Goal: Information Seeking & Learning: Learn about a topic

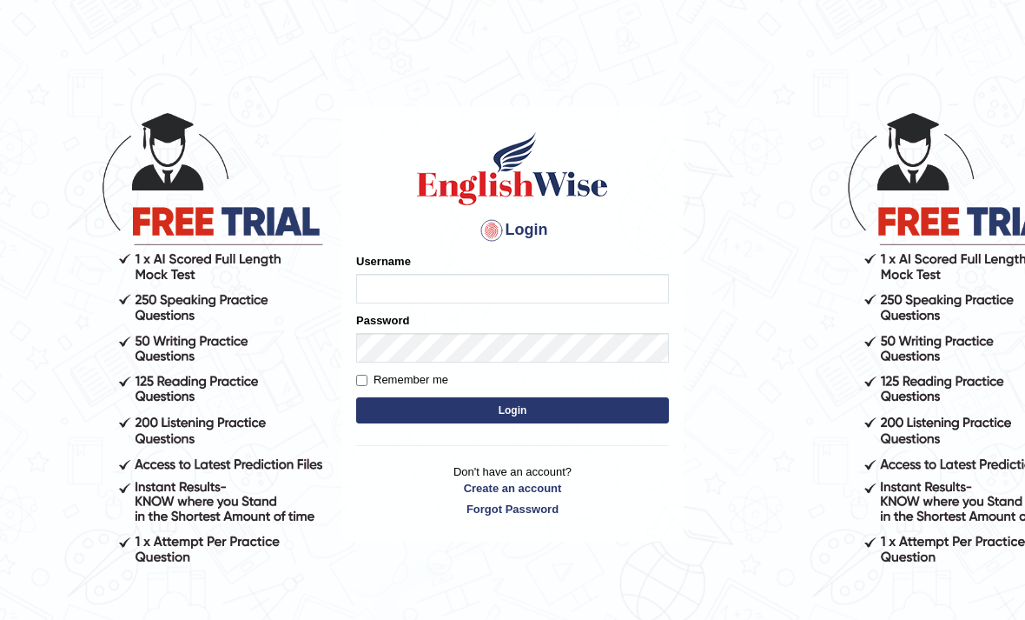
click at [470, 293] on input "Username" at bounding box center [512, 289] width 313 height 30
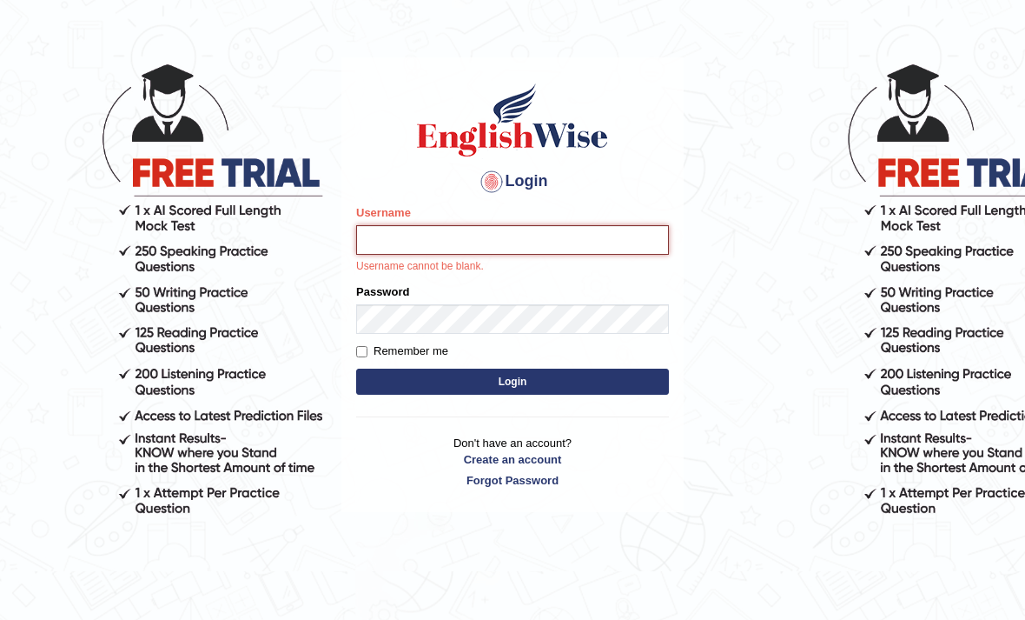
scroll to position [50, 0]
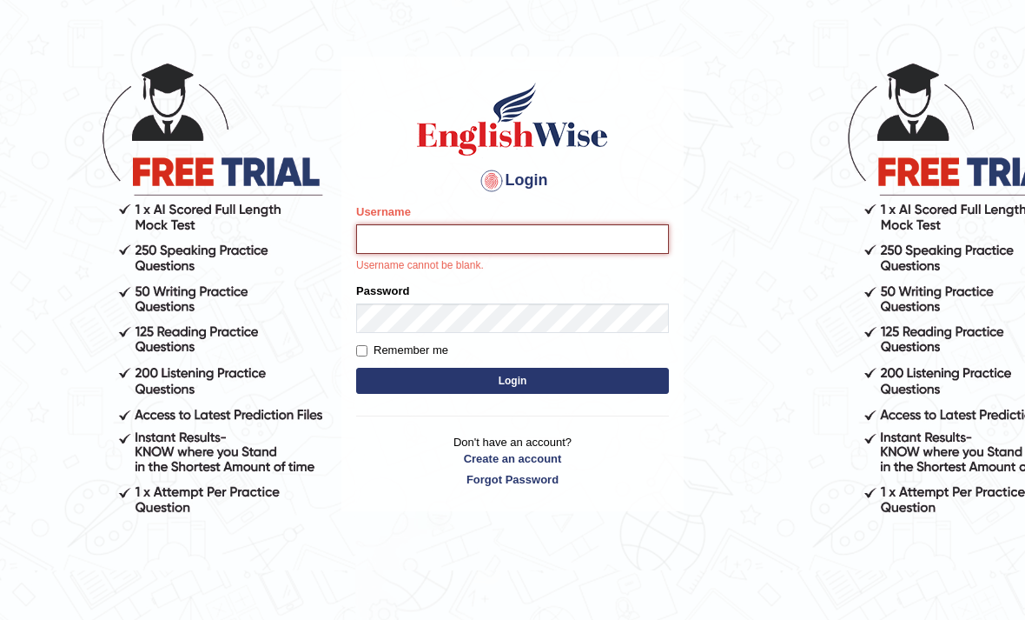
click at [396, 240] on input "Username" at bounding box center [512, 239] width 313 height 30
paste input "gagan_tiwana98"
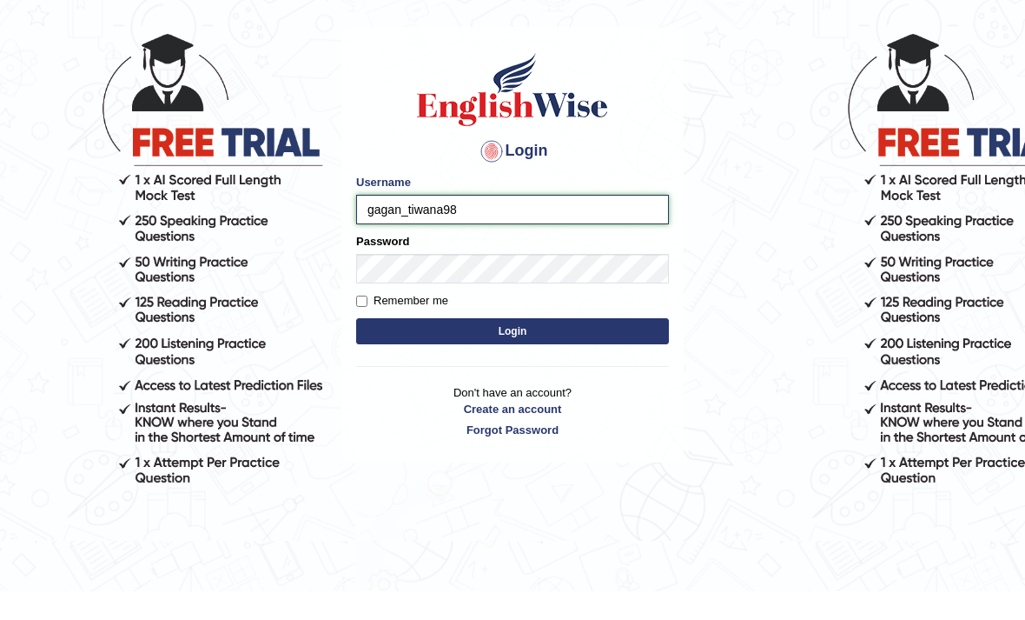
type input "gagan_tiwana98"
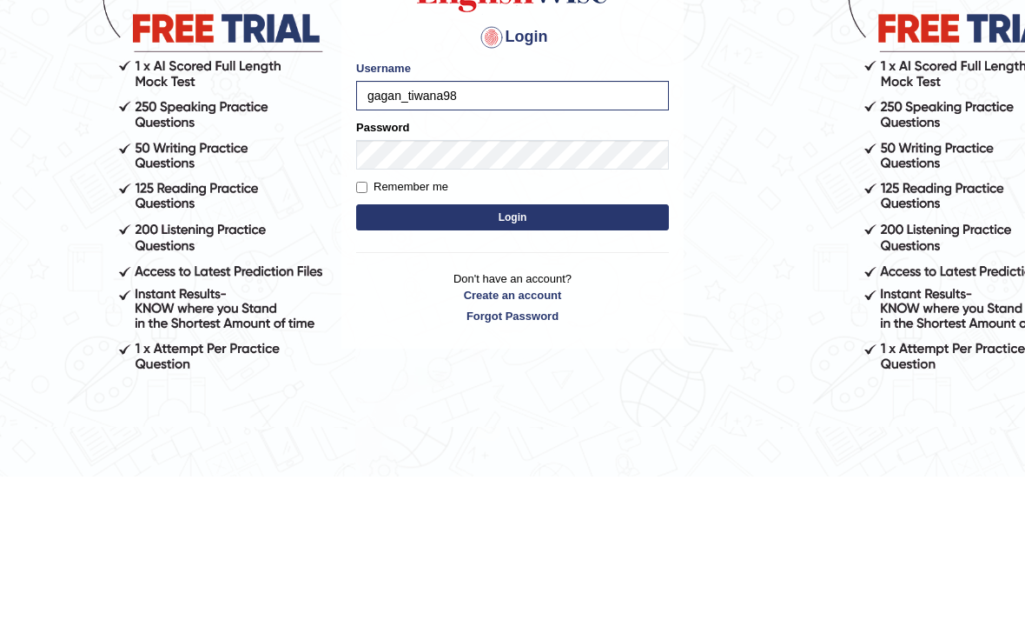
click at [367, 325] on input "Remember me" at bounding box center [361, 330] width 11 height 11
checkbox input "true"
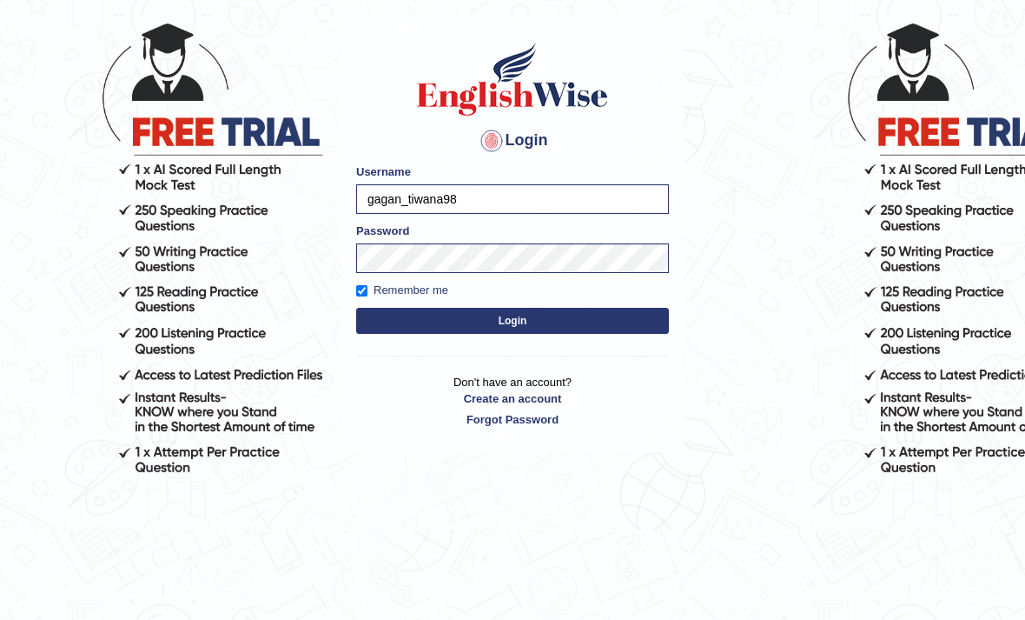
click at [399, 315] on button "Login" at bounding box center [512, 321] width 313 height 26
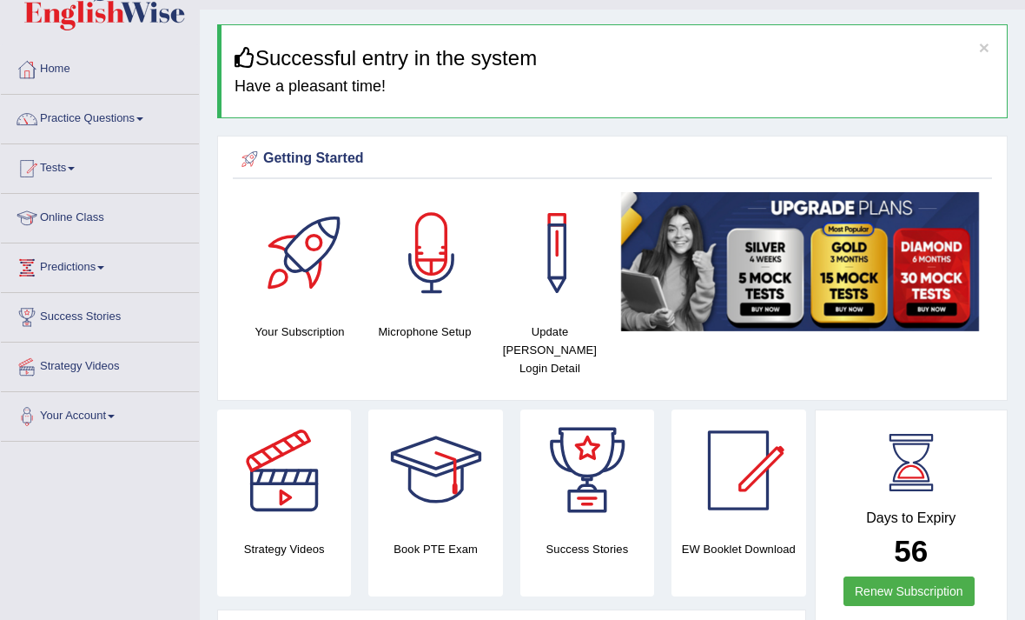
scroll to position [41, 0]
click at [64, 123] on link "Practice Questions" at bounding box center [100, 116] width 198 height 43
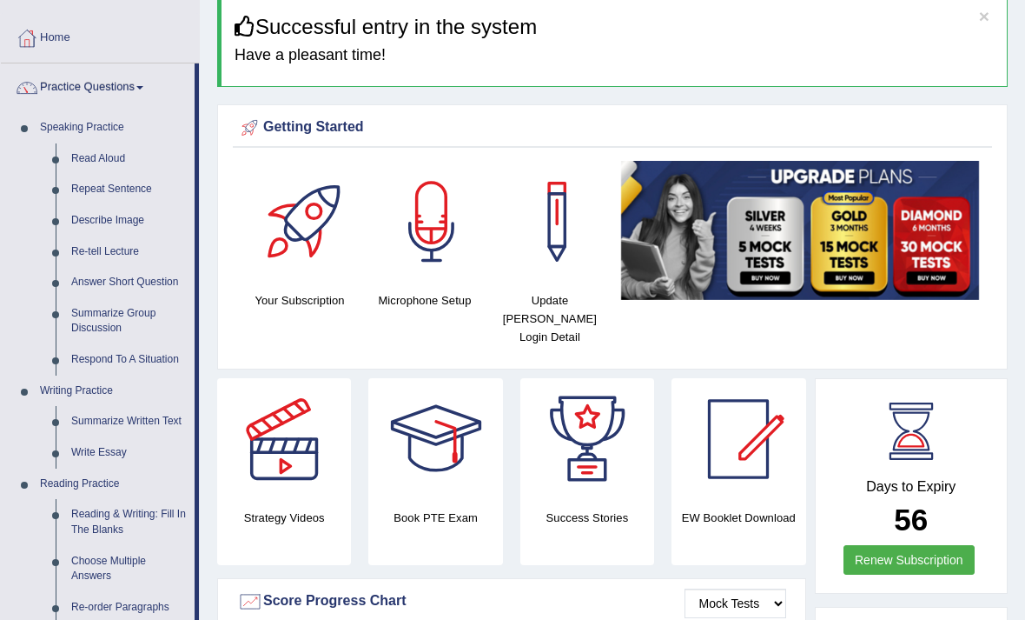
scroll to position [72, 0]
click at [93, 156] on div at bounding box center [512, 310] width 1025 height 620
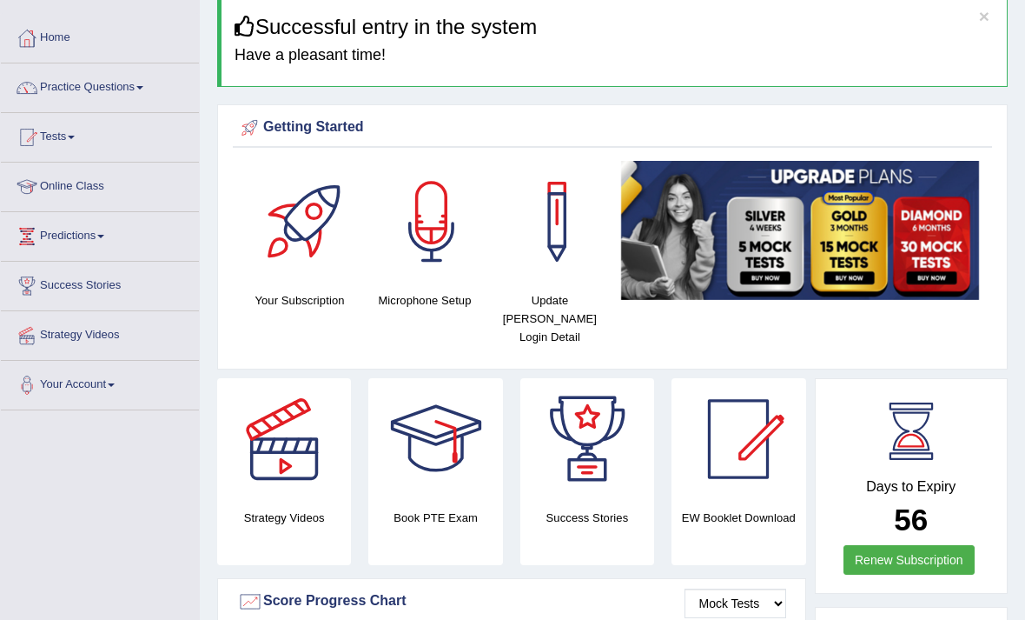
click at [70, 93] on link "Practice Questions" at bounding box center [100, 84] width 198 height 43
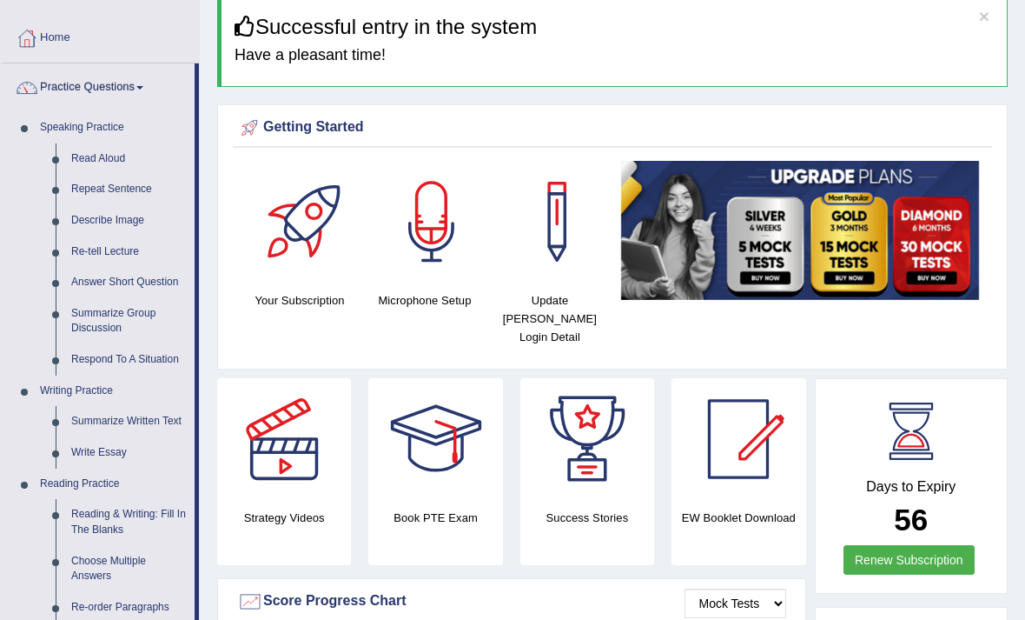
click at [91, 151] on div at bounding box center [512, 310] width 1025 height 620
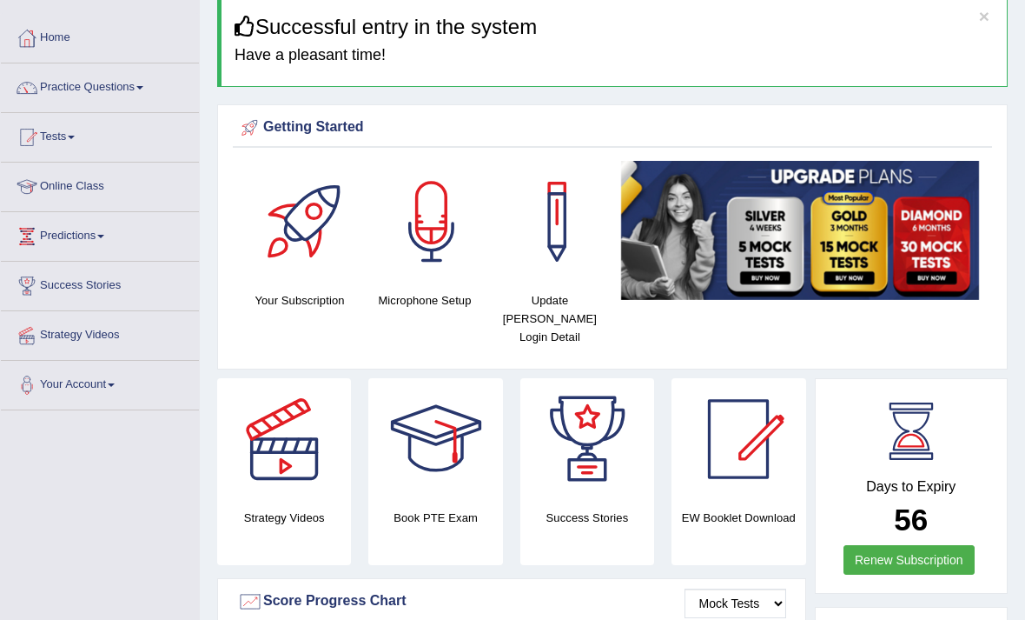
click at [52, 88] on link "Practice Questions" at bounding box center [100, 84] width 198 height 43
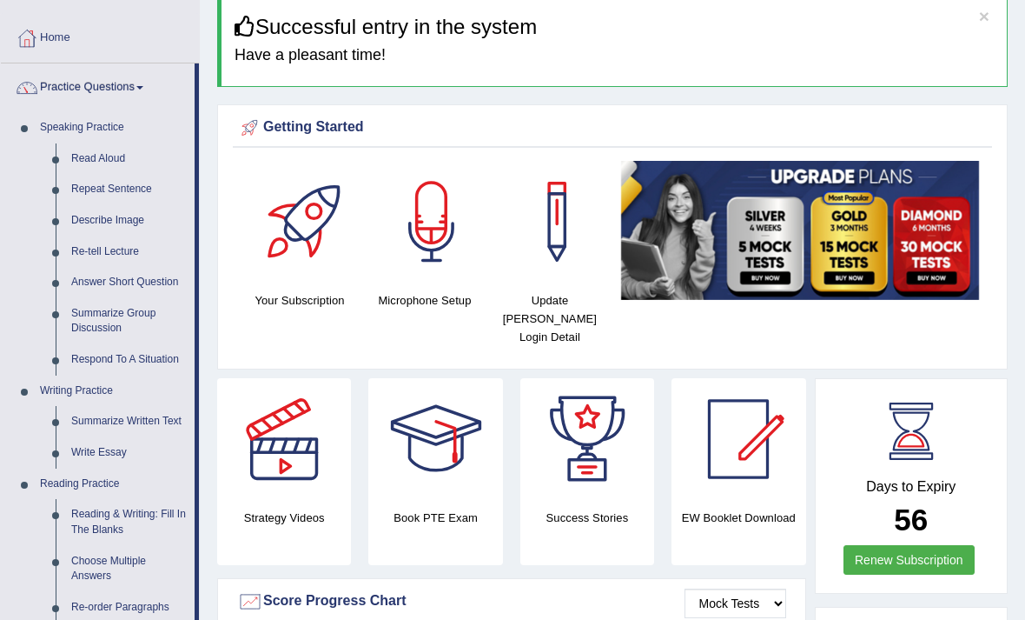
click at [95, 159] on div at bounding box center [512, 310] width 1025 height 620
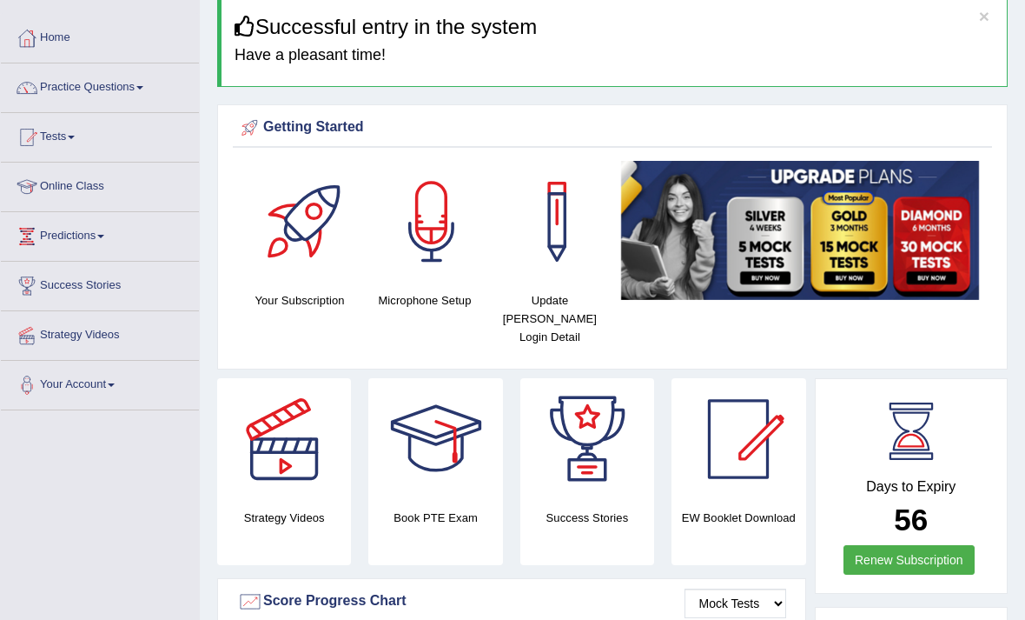
click at [51, 92] on link "Practice Questions" at bounding box center [100, 84] width 198 height 43
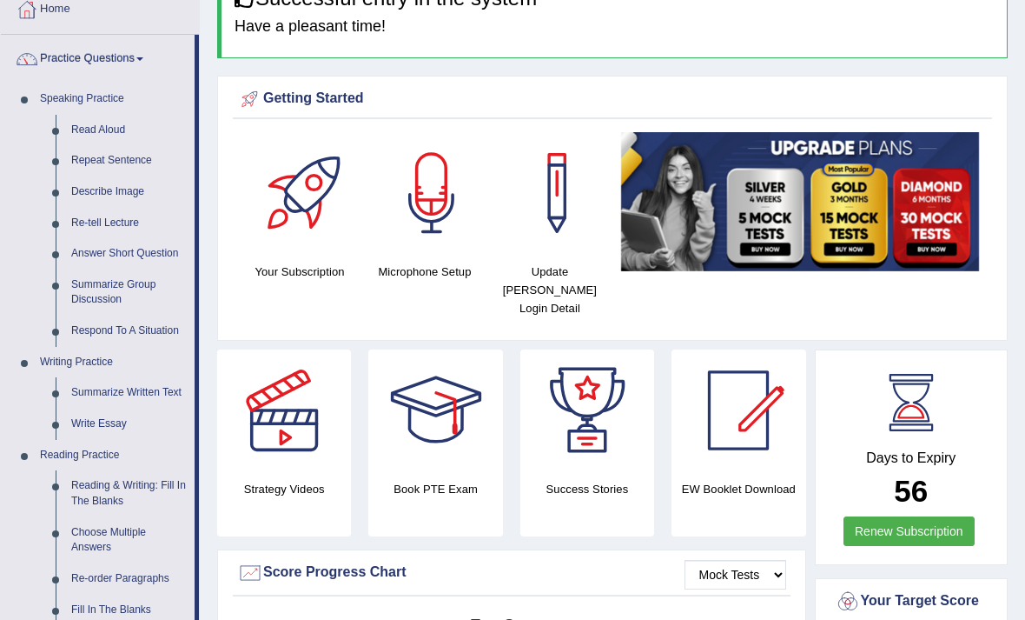
scroll to position [70, 0]
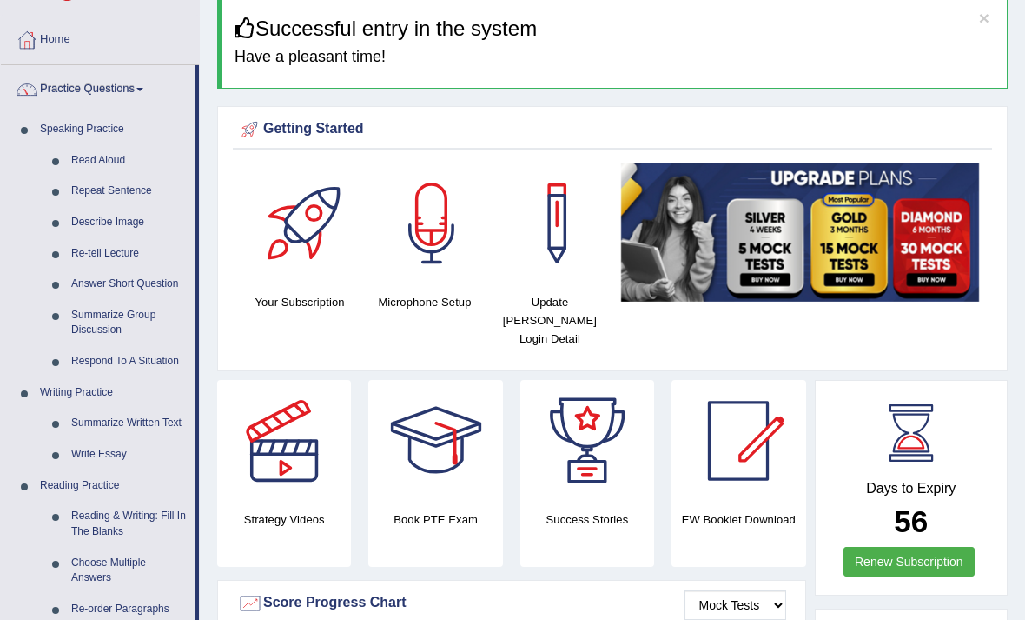
click at [16, 129] on div at bounding box center [512, 310] width 1025 height 620
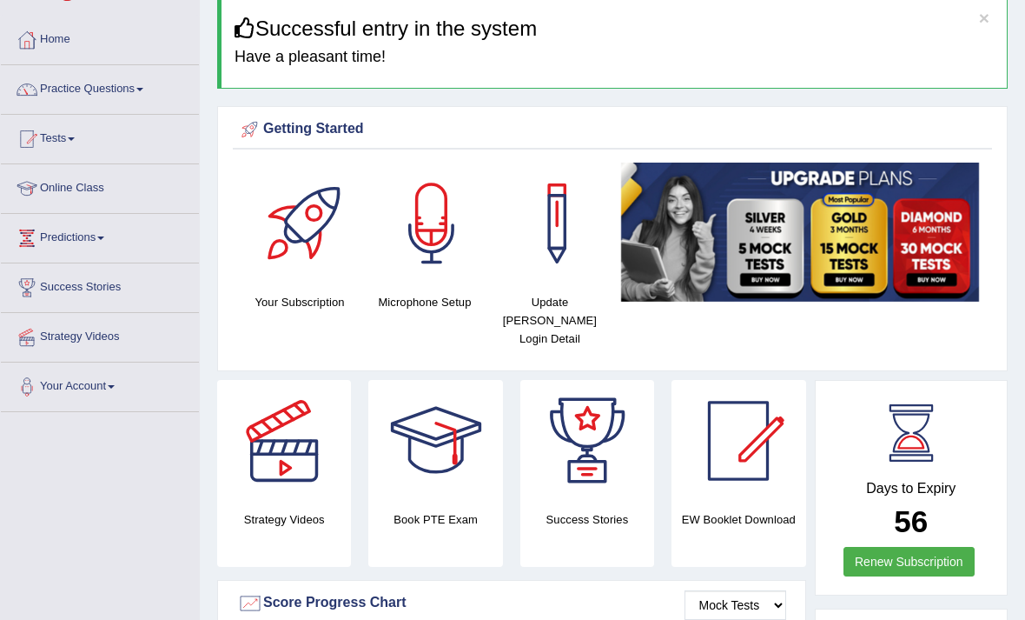
click at [36, 123] on link "Tests" at bounding box center [100, 136] width 198 height 43
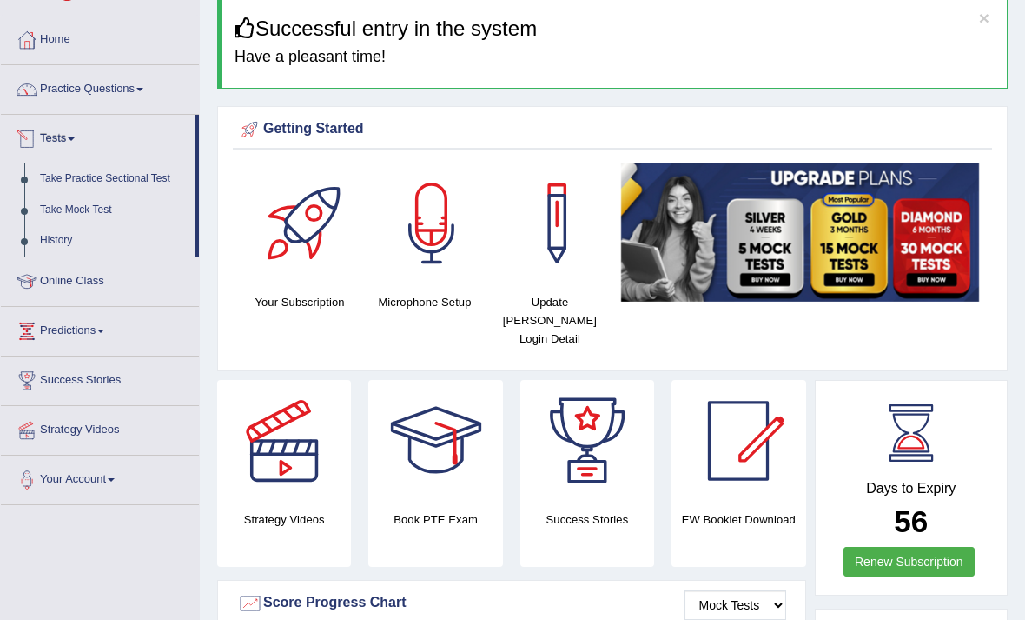
click at [70, 96] on div at bounding box center [512, 310] width 1025 height 620
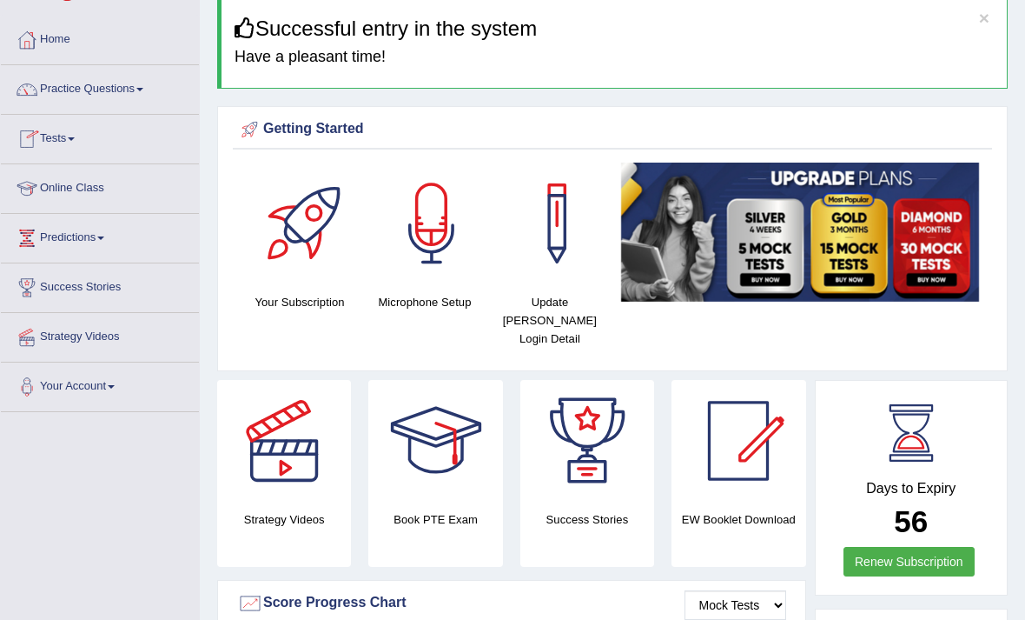
click at [98, 90] on link "Practice Questions" at bounding box center [100, 86] width 198 height 43
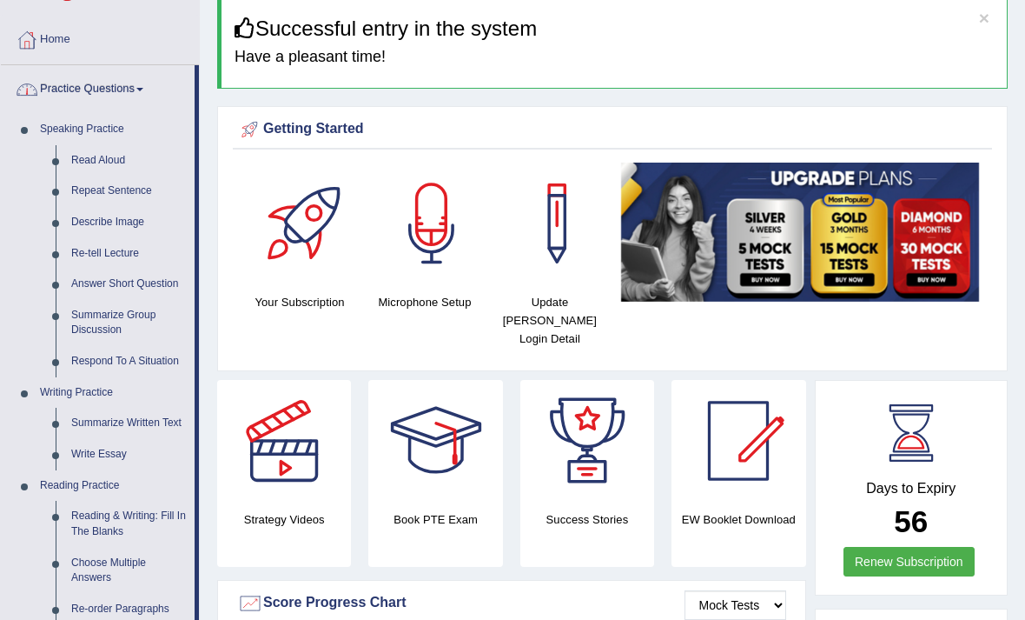
click at [108, 156] on div at bounding box center [512, 310] width 1025 height 620
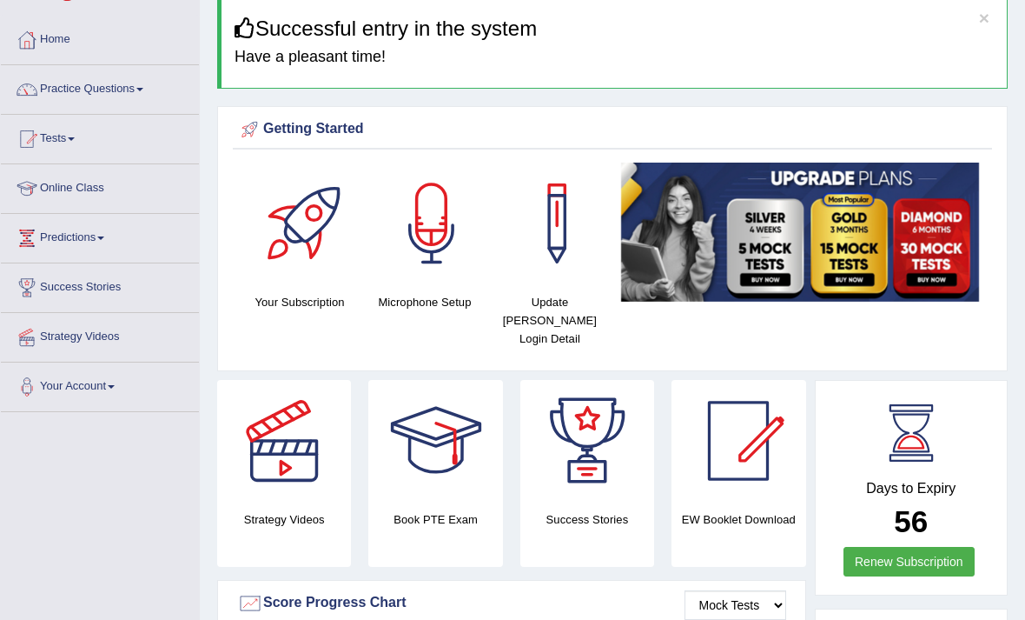
click at [136, 90] on link "Practice Questions" at bounding box center [100, 86] width 198 height 43
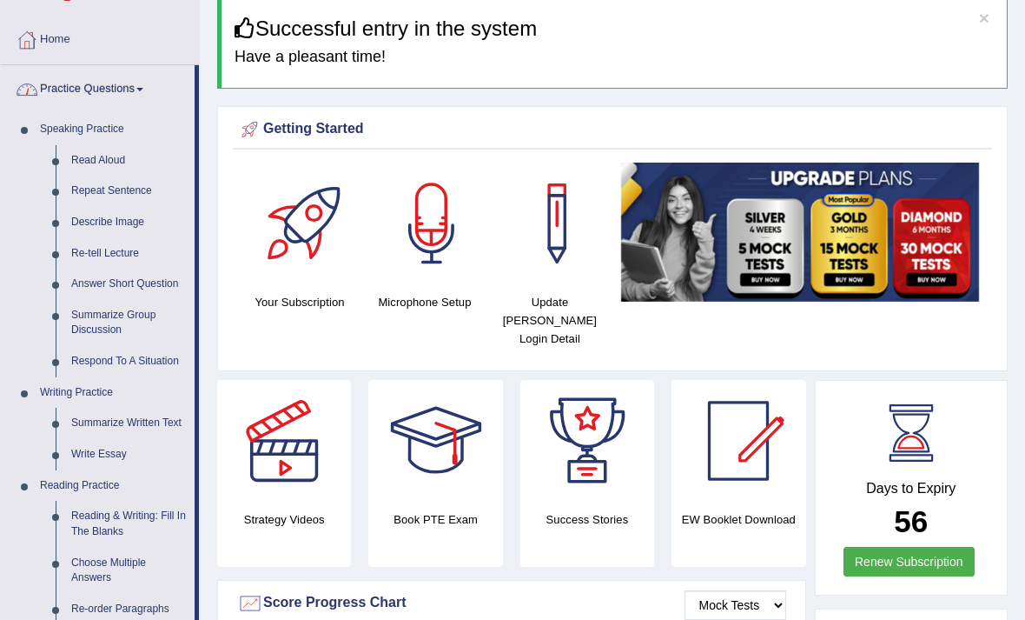
click at [103, 163] on div at bounding box center [512, 310] width 1025 height 620
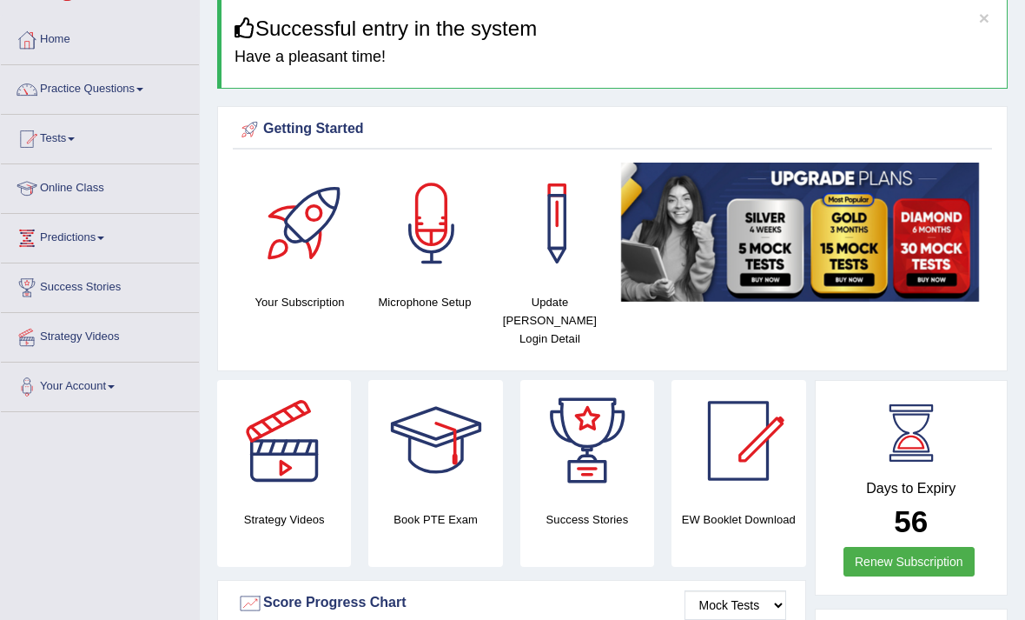
click at [129, 80] on link "Practice Questions" at bounding box center [100, 86] width 198 height 43
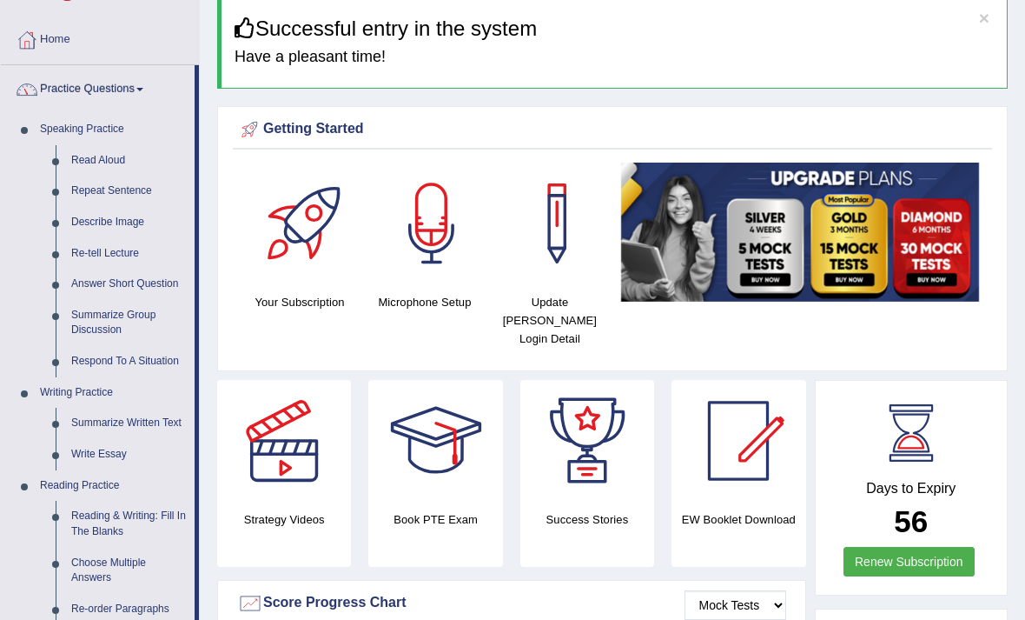
click at [50, 154] on div at bounding box center [512, 310] width 1025 height 620
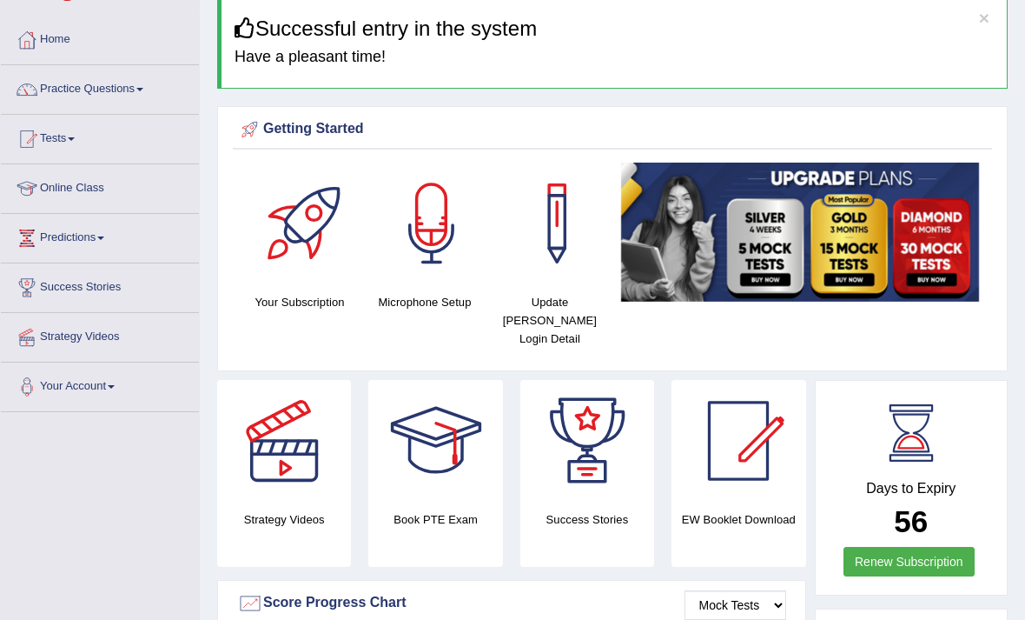
click at [72, 90] on link "Practice Questions" at bounding box center [100, 86] width 198 height 43
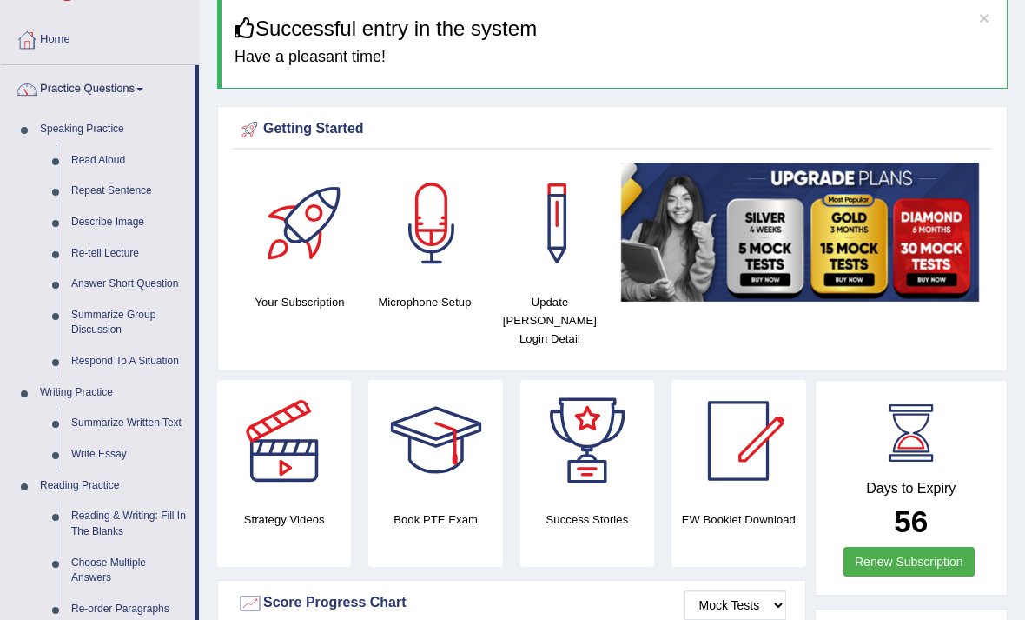
click at [91, 160] on div at bounding box center [512, 310] width 1025 height 620
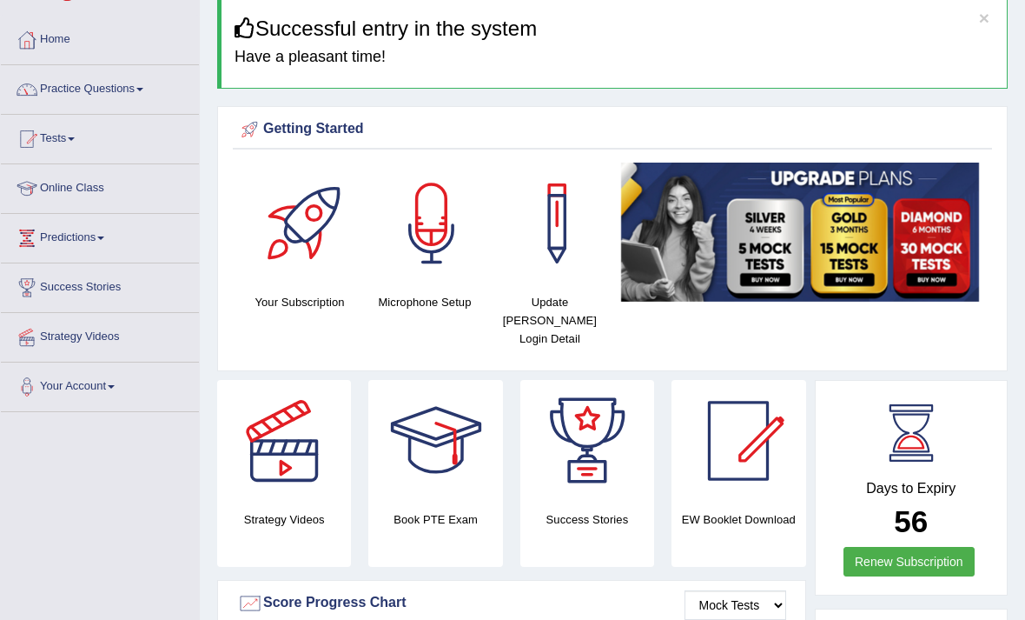
click at [75, 83] on link "Practice Questions" at bounding box center [100, 86] width 198 height 43
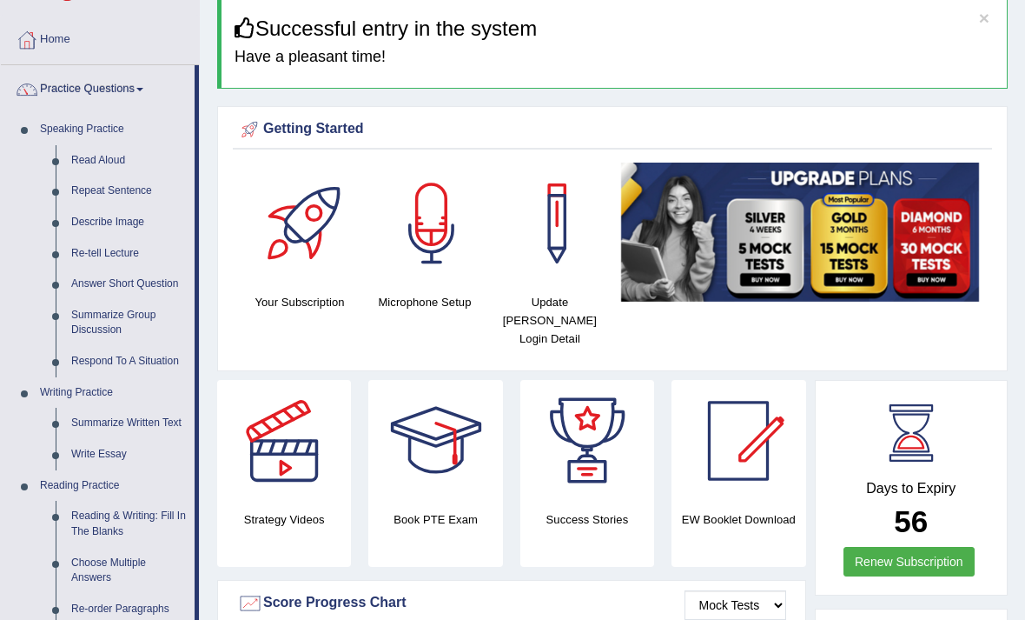
click at [94, 156] on div at bounding box center [512, 310] width 1025 height 620
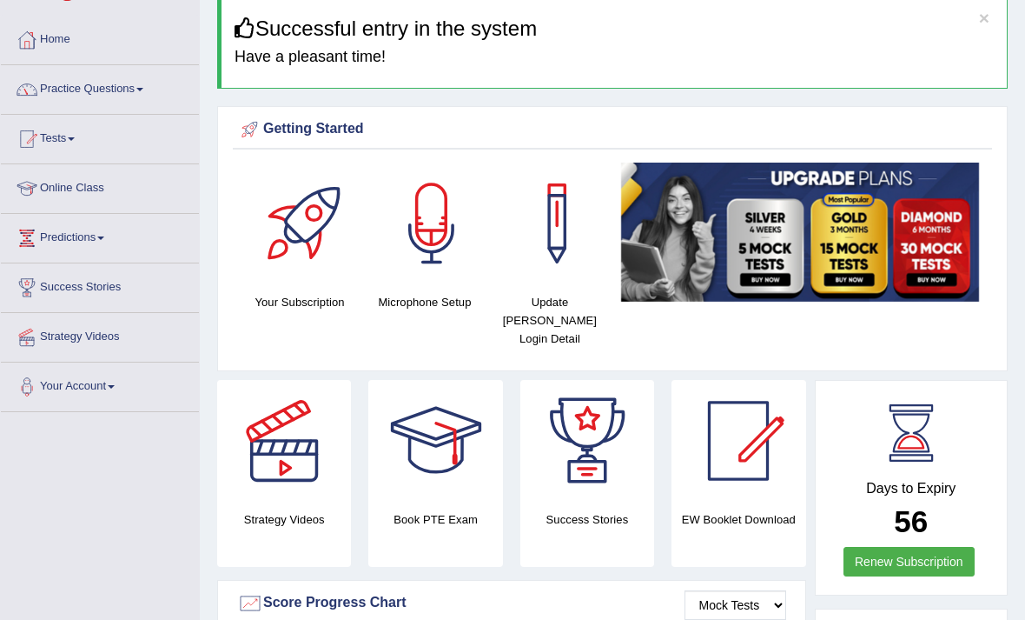
click at [72, 86] on link "Practice Questions" at bounding box center [100, 86] width 198 height 43
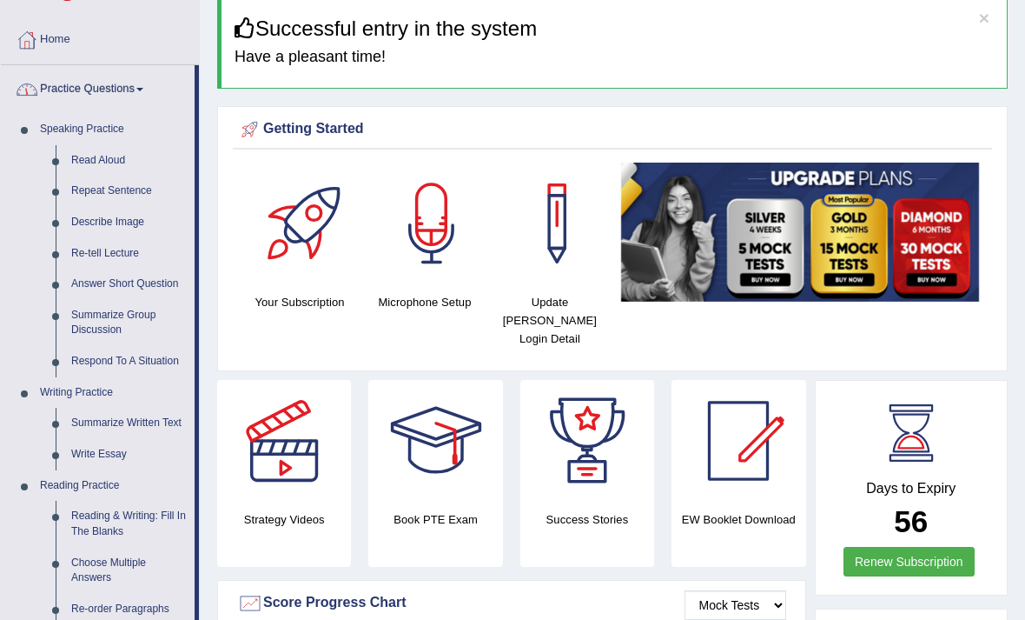
click at [74, 164] on div at bounding box center [512, 310] width 1025 height 620
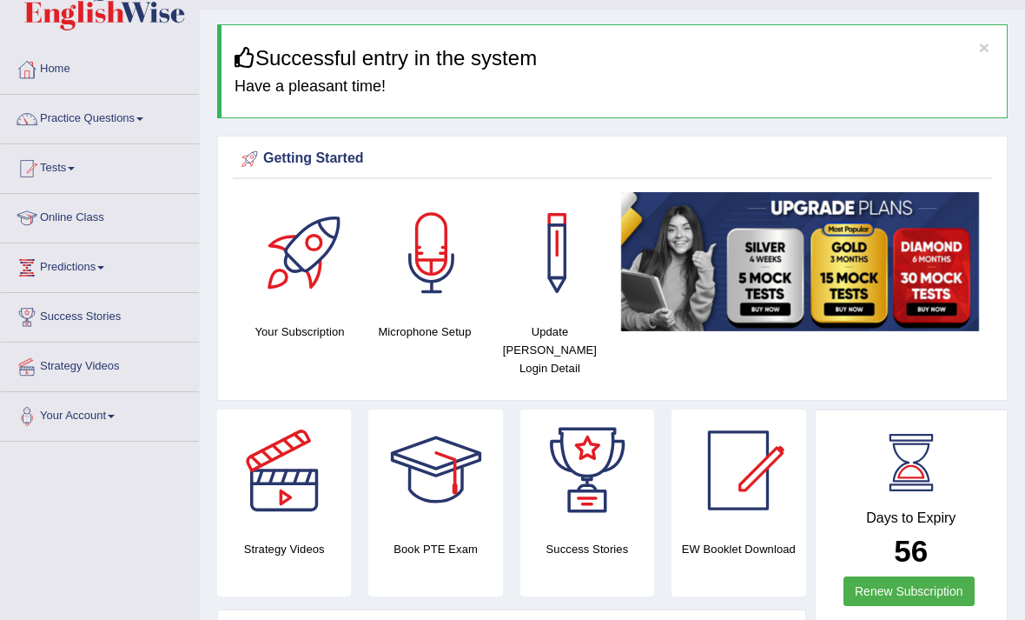
scroll to position [0, 0]
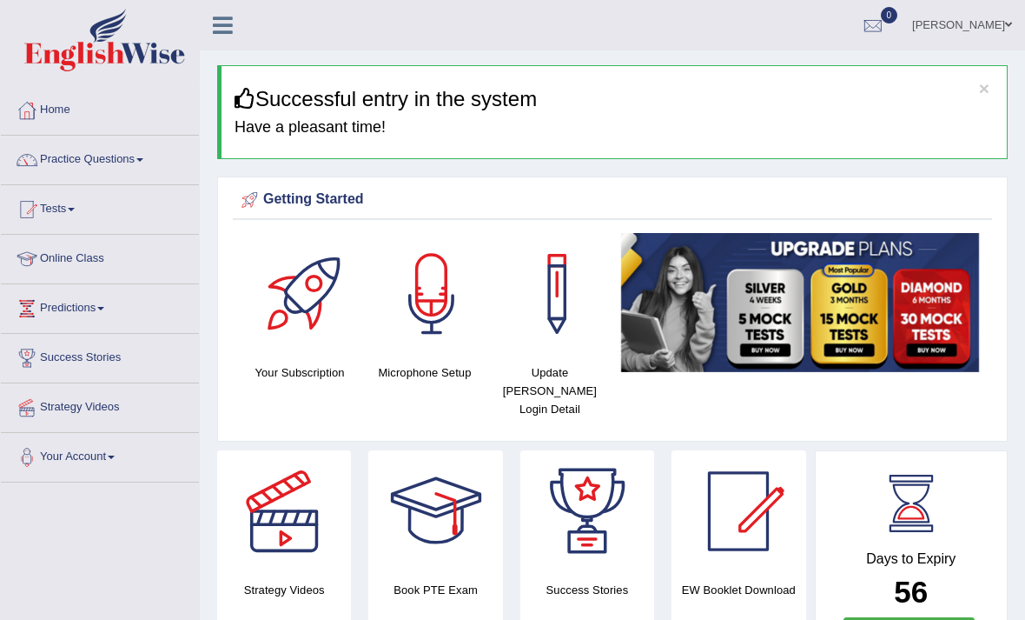
click at [134, 169] on link "Practice Questions" at bounding box center [100, 157] width 198 height 43
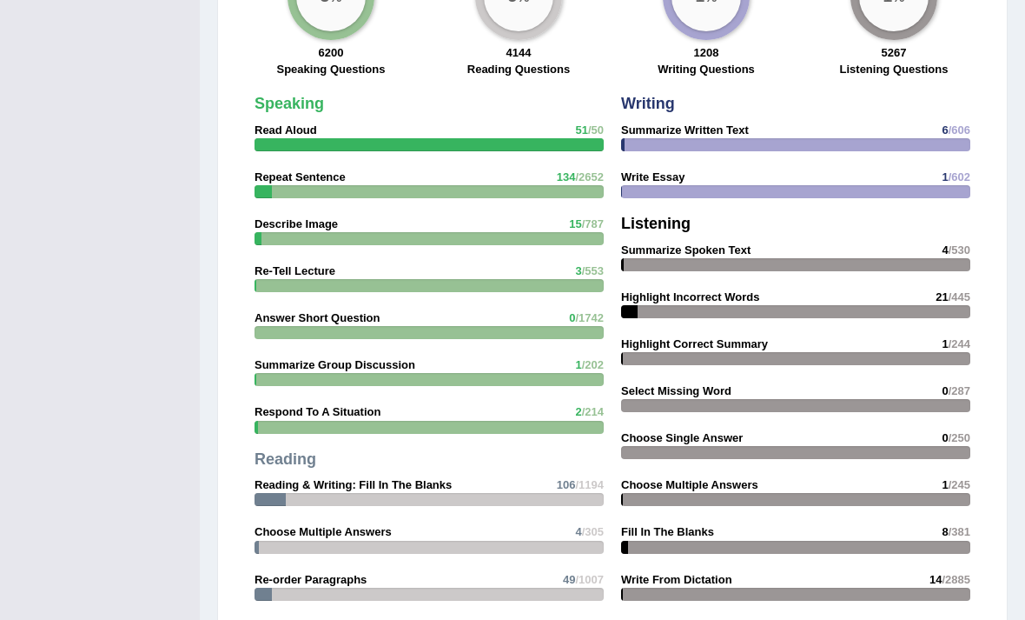
scroll to position [1500, 0]
